Goal: Navigation & Orientation: Find specific page/section

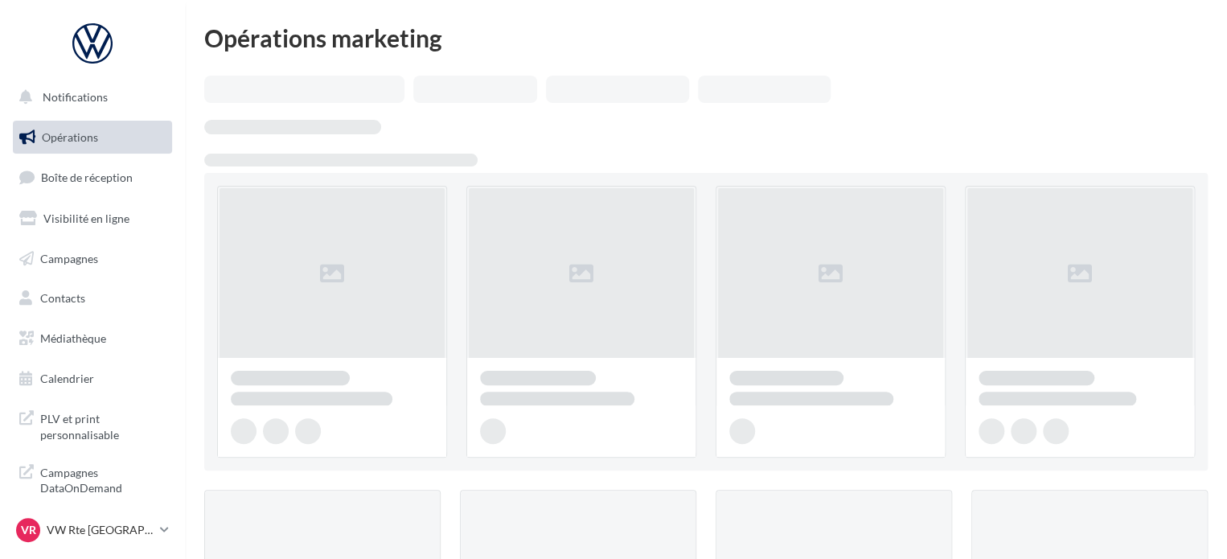
drag, startPoint x: 0, startPoint y: 0, endPoint x: 93, endPoint y: 133, distance: 162.2
click at [93, 131] on span "Opérations" at bounding box center [70, 137] width 56 height 14
click at [87, 167] on link "Boîte de réception" at bounding box center [93, 177] width 166 height 35
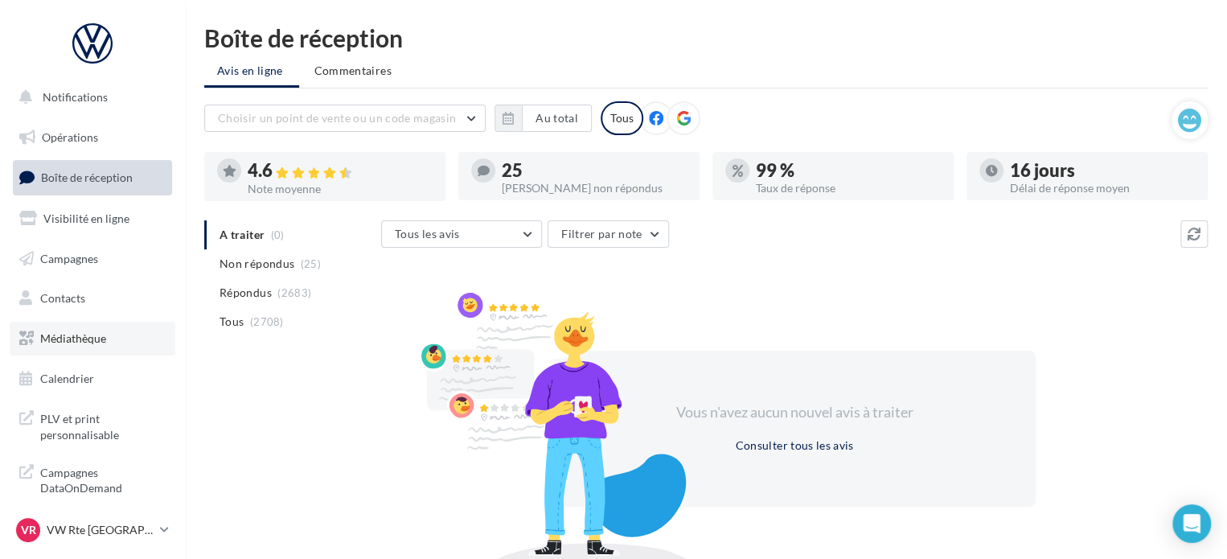
scroll to position [14, 0]
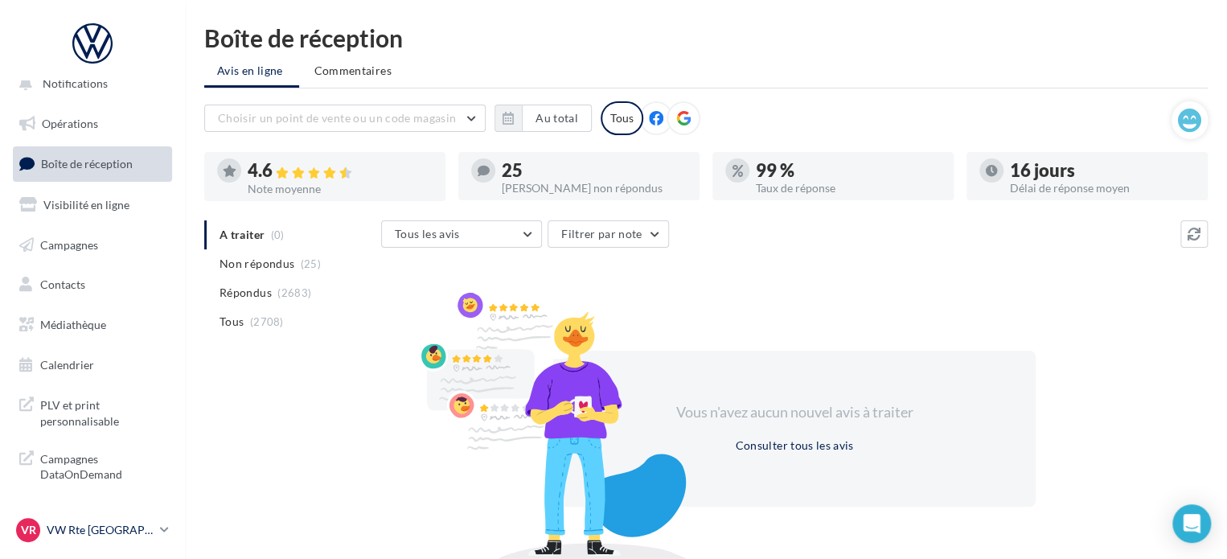
click at [90, 533] on p "VW Rte [GEOGRAPHIC_DATA]" at bounding box center [100, 530] width 107 height 16
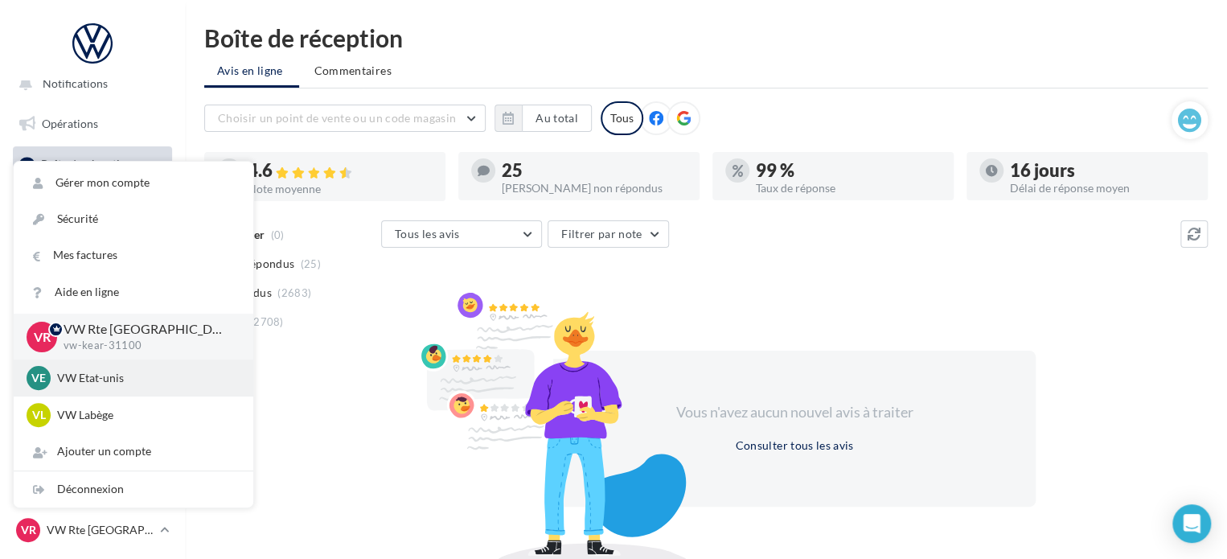
click at [121, 388] on div "VE VW Etat-unis vw-kear-31201" at bounding box center [134, 378] width 214 height 24
